Goal: Browse casually: Explore the website without a specific task or goal

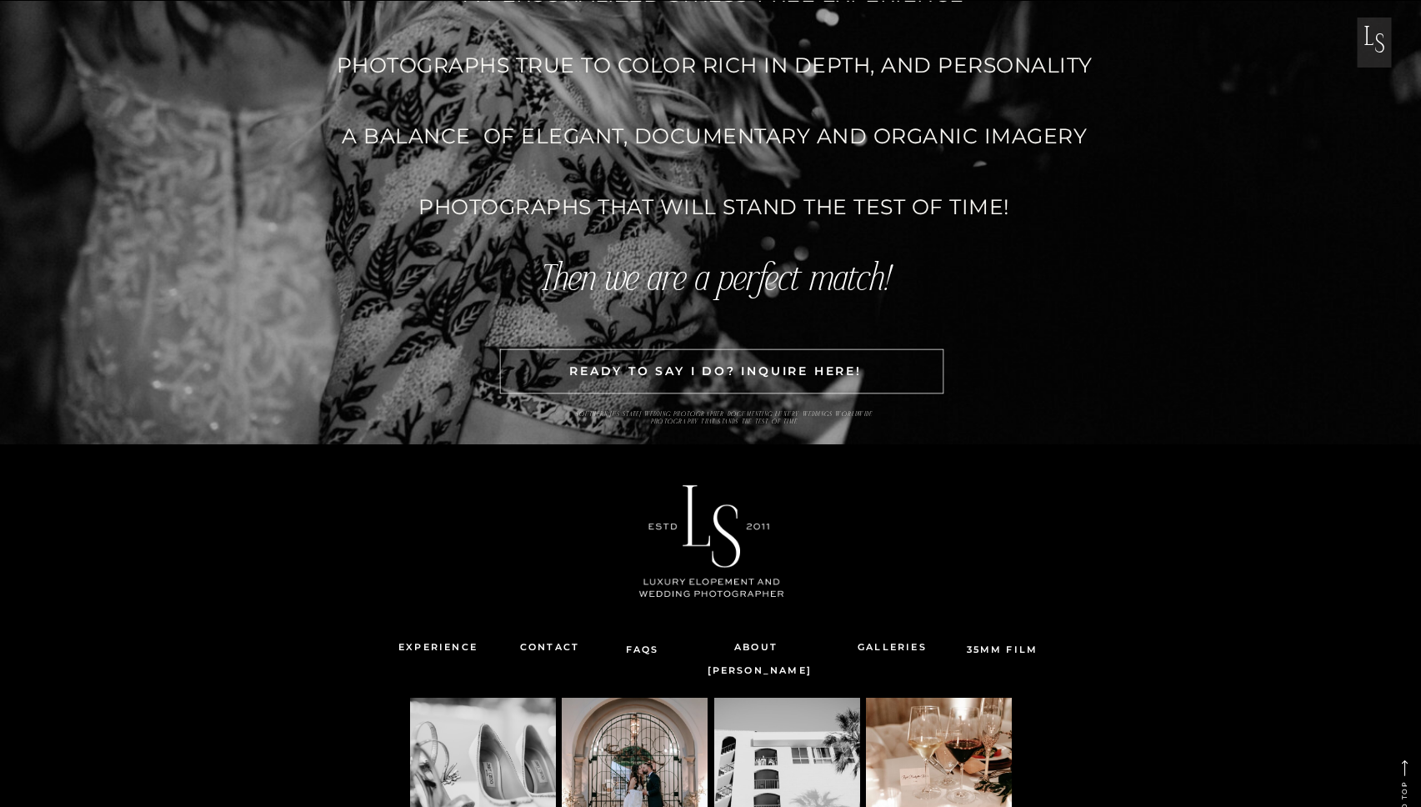
scroll to position [5238, 0]
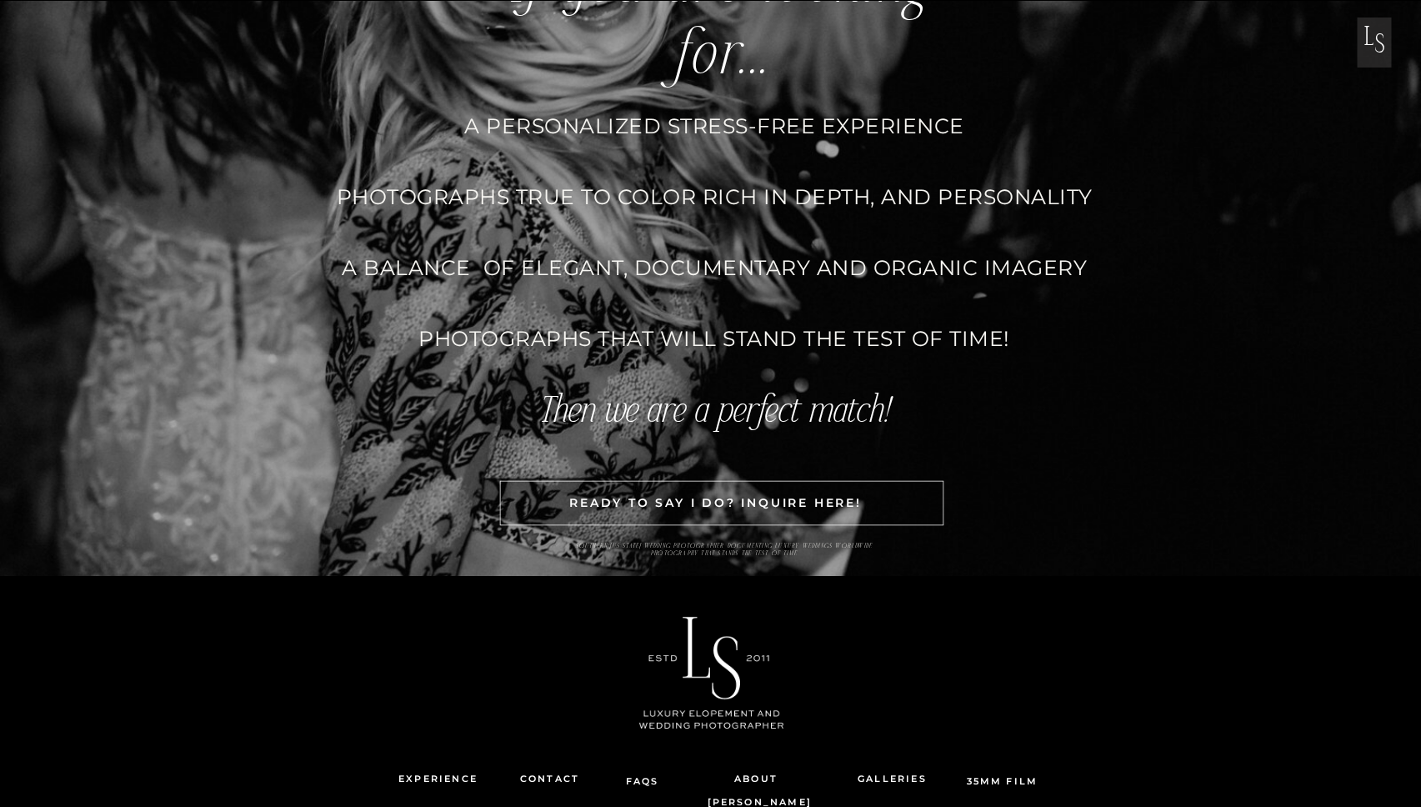
scroll to position [5238, 0]
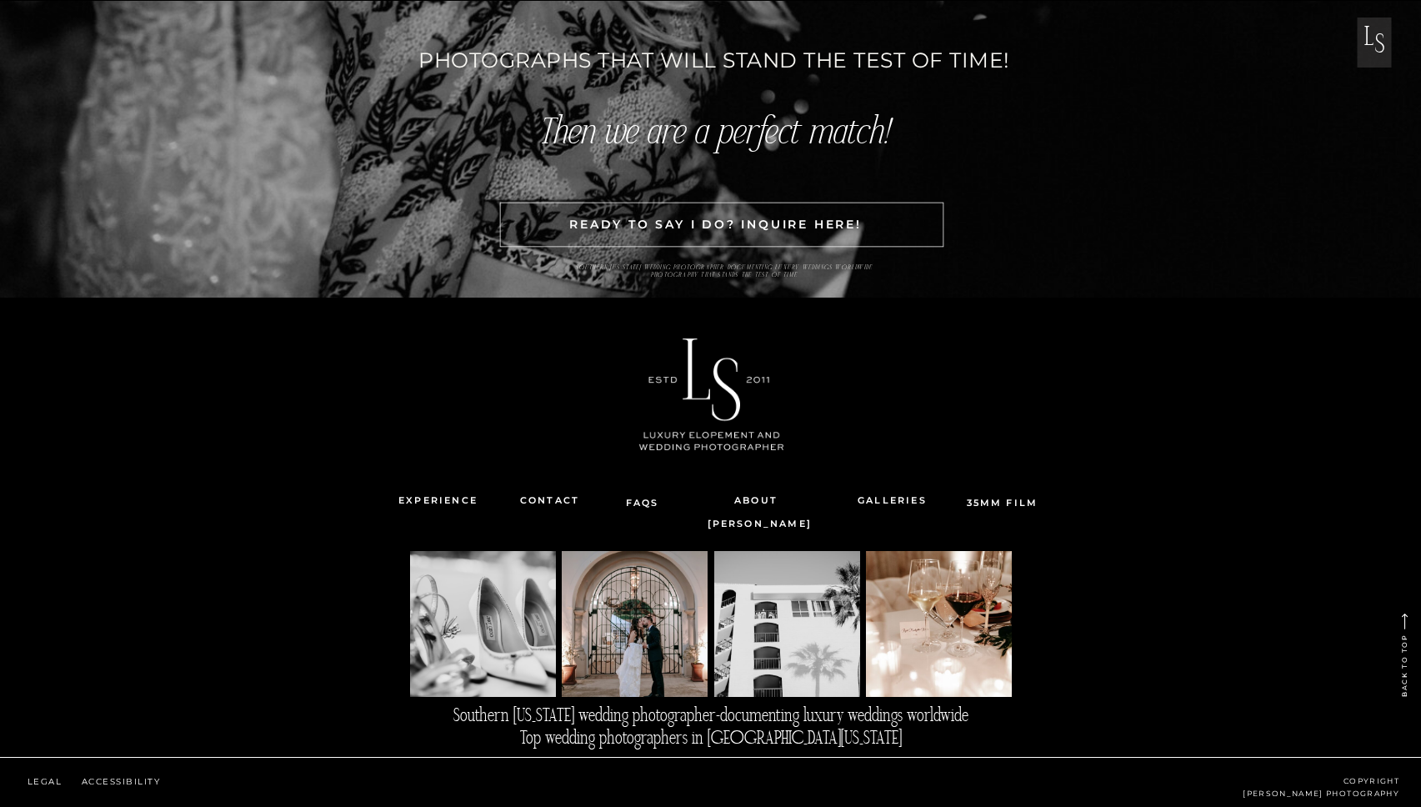
click at [518, 648] on div at bounding box center [483, 624] width 146 height 146
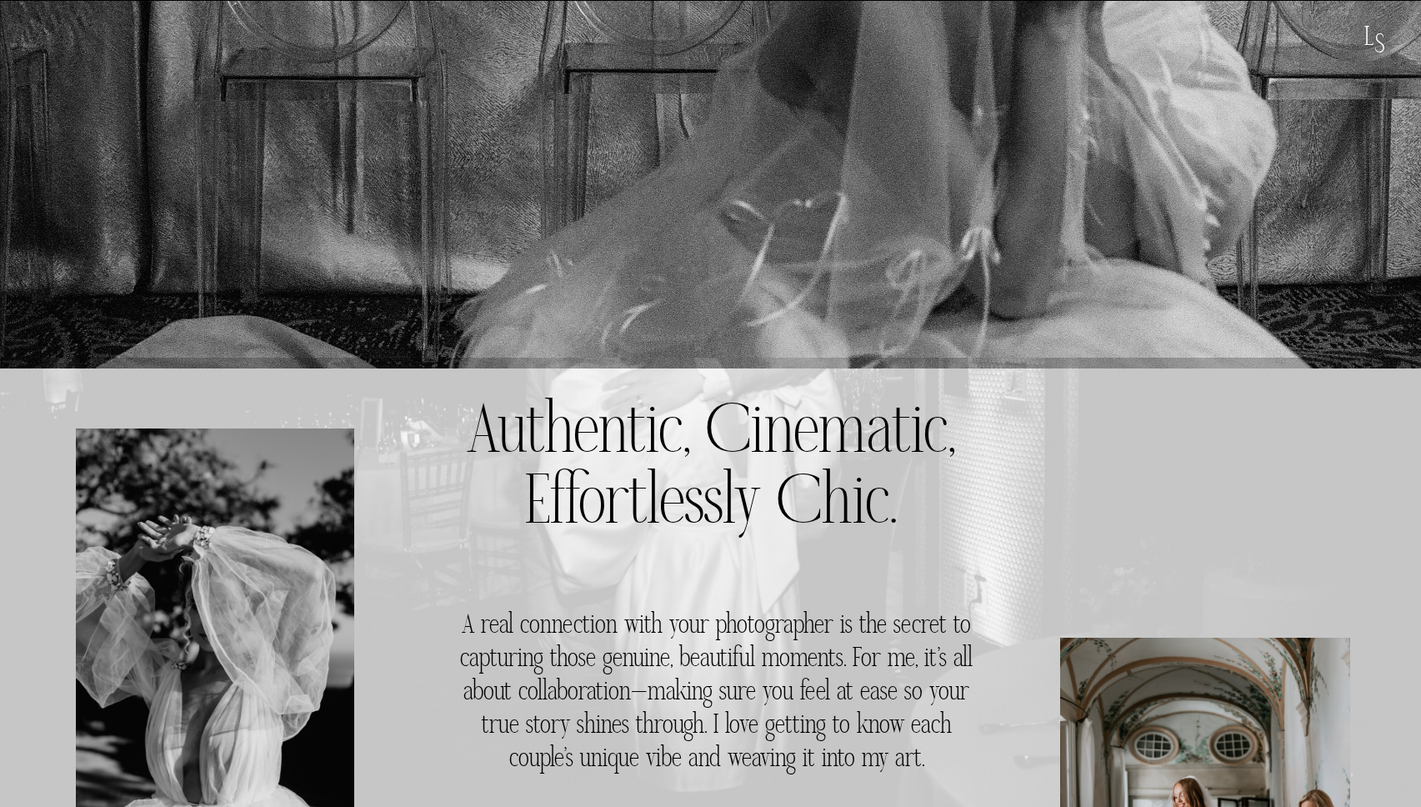
scroll to position [0, 0]
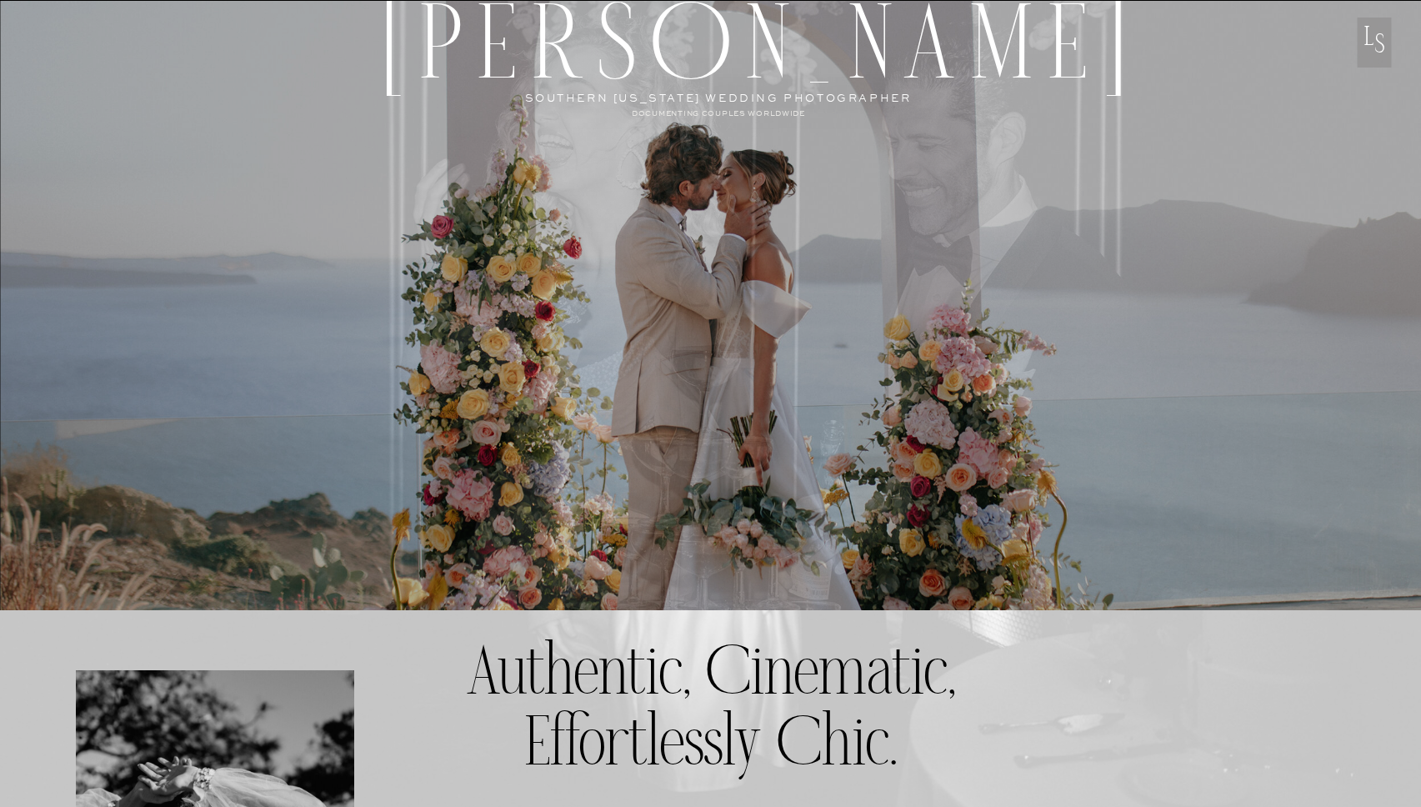
click at [1034, 64] on h2 "[PERSON_NAME]" at bounding box center [722, 41] width 679 height 99
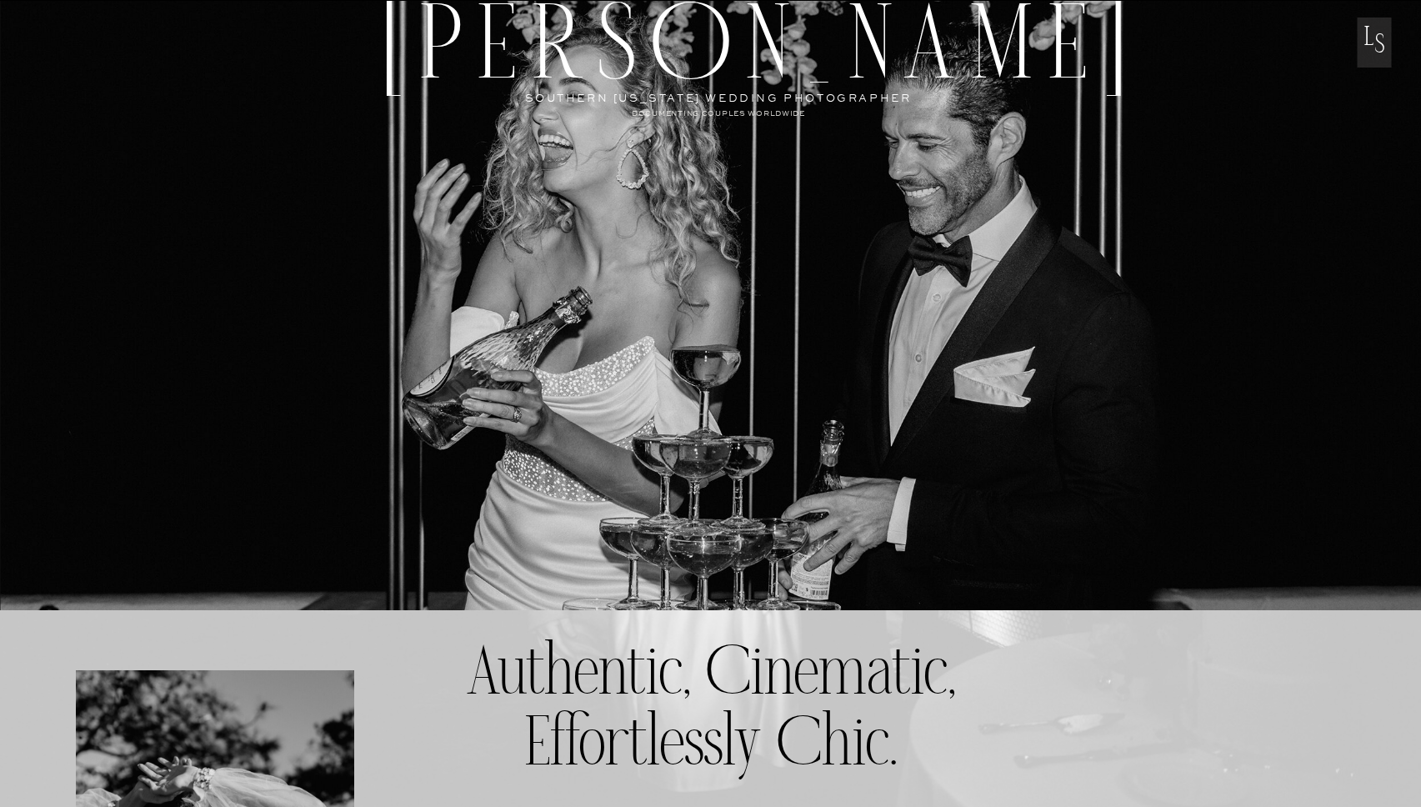
click at [1361, 43] on p "L" at bounding box center [1370, 48] width 34 height 40
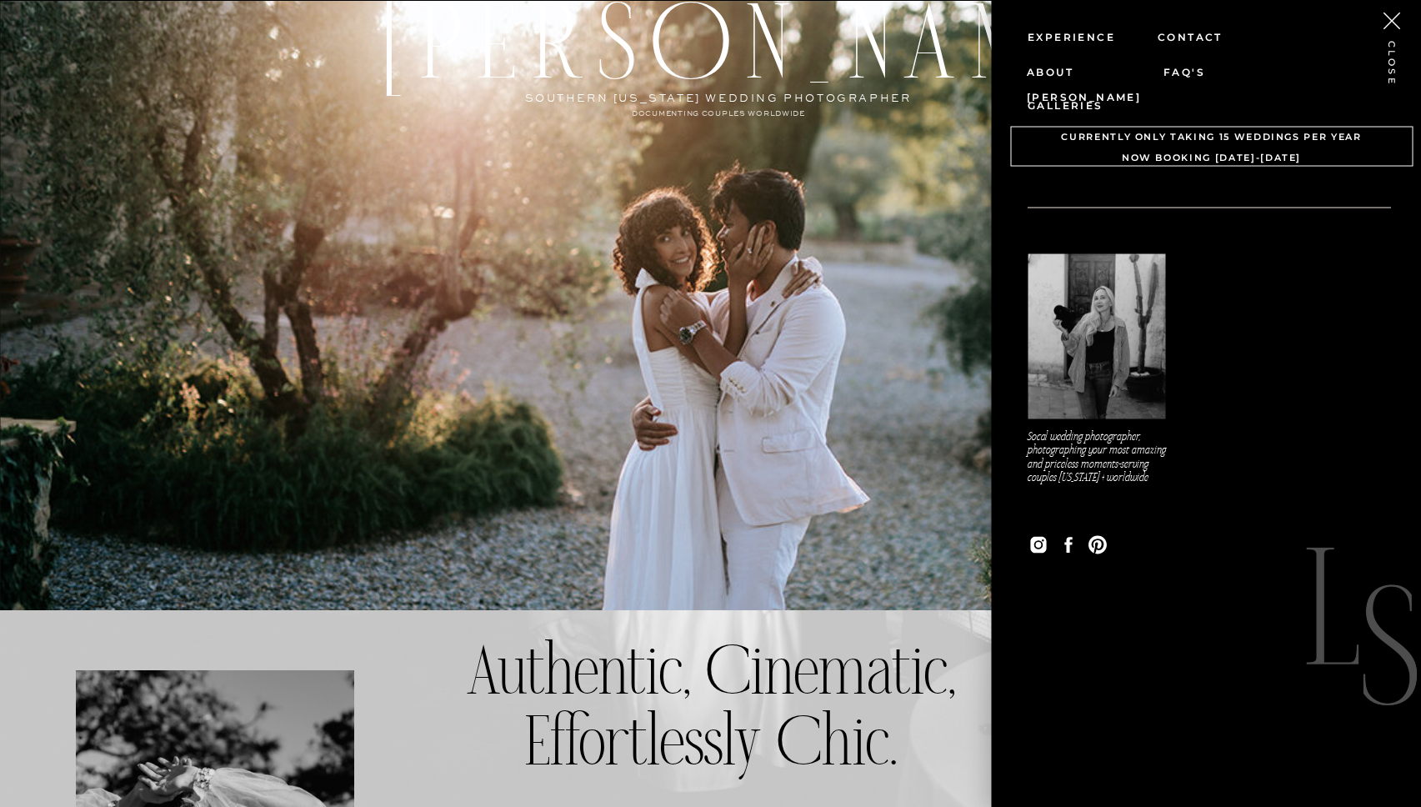
click at [918, 91] on h2 "[PERSON_NAME]" at bounding box center [722, 41] width 679 height 99
click at [623, 168] on div at bounding box center [710, 323] width 1421 height 681
click at [784, 204] on div at bounding box center [710, 323] width 1421 height 681
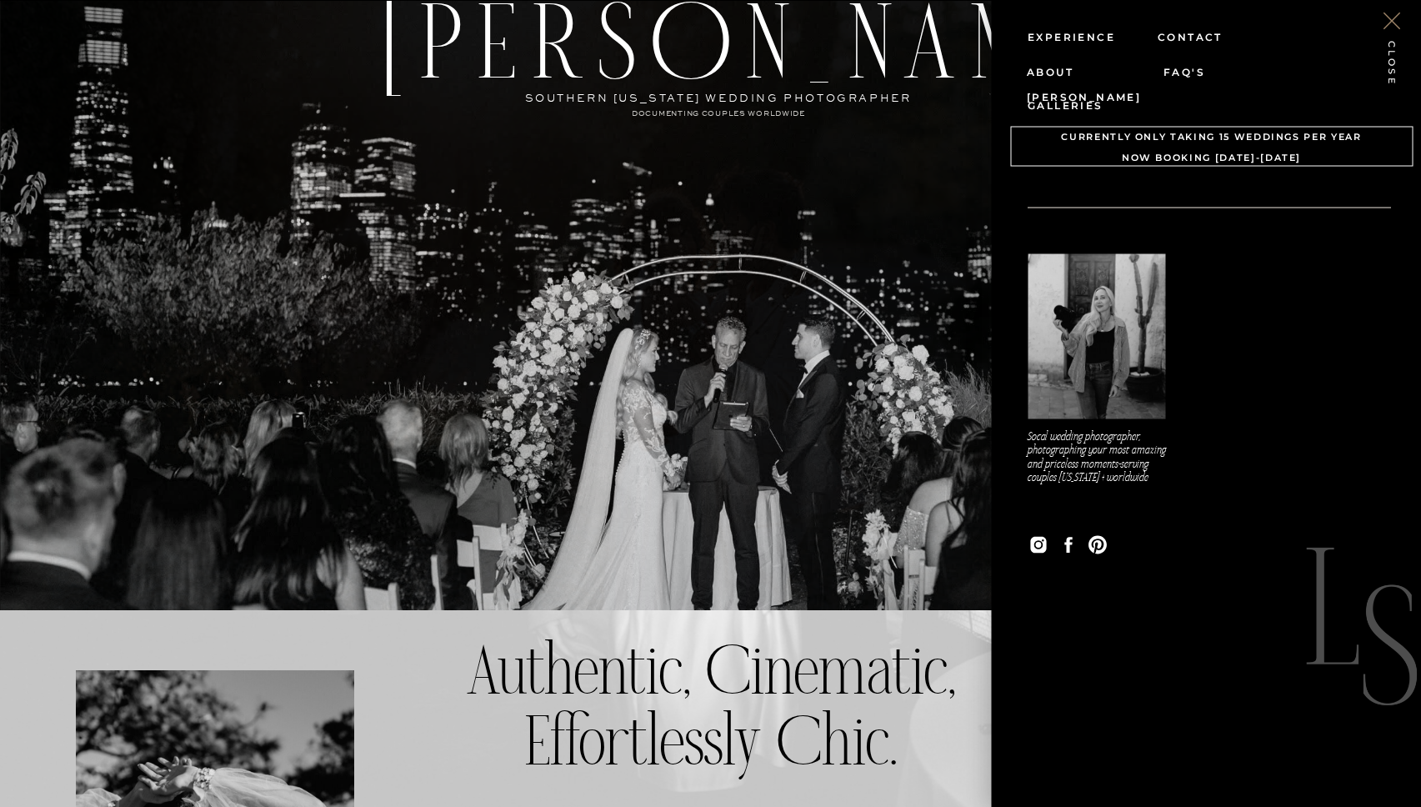
click at [1381, 33] on icon at bounding box center [1391, 20] width 29 height 29
